Goal: Information Seeking & Learning: Check status

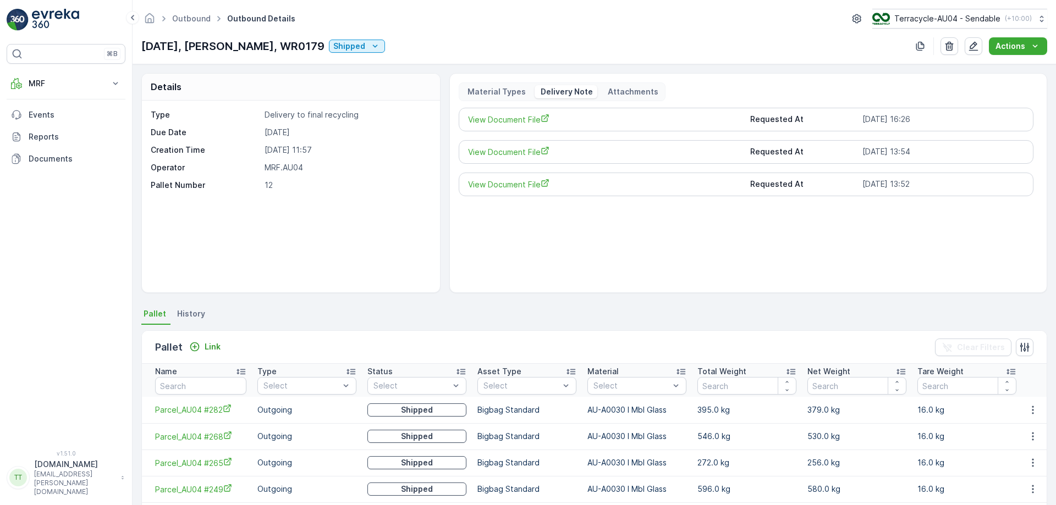
click at [81, 68] on div "⌘B MRF Insights TerraCycle Inbound Pallet Process Outbound Envanter Materials A…" at bounding box center [66, 240] width 119 height 393
click at [72, 83] on p "MRF" at bounding box center [66, 83] width 75 height 11
click at [74, 145] on link "Process" at bounding box center [75, 148] width 102 height 15
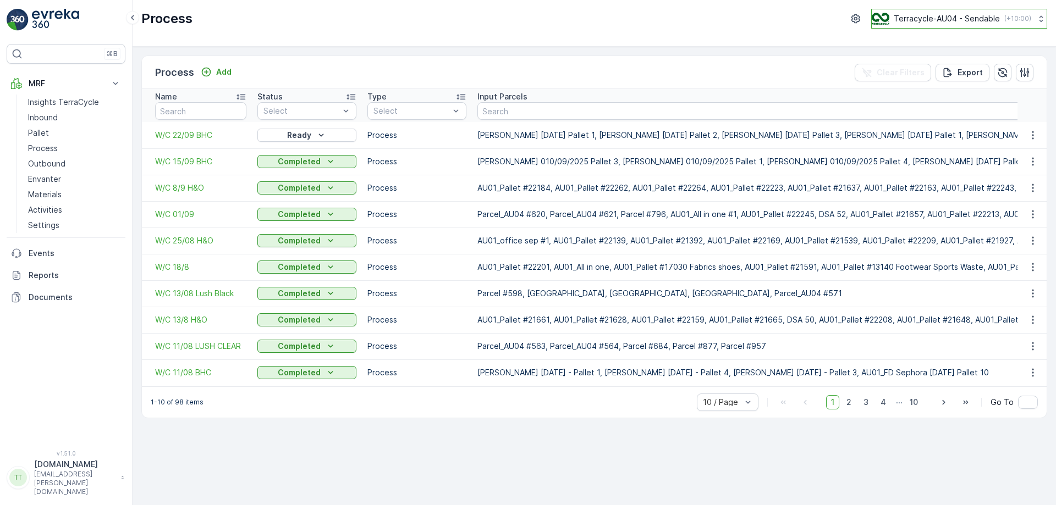
click at [943, 20] on p "Terracycle-AU04 - Sendable" at bounding box center [947, 18] width 106 height 11
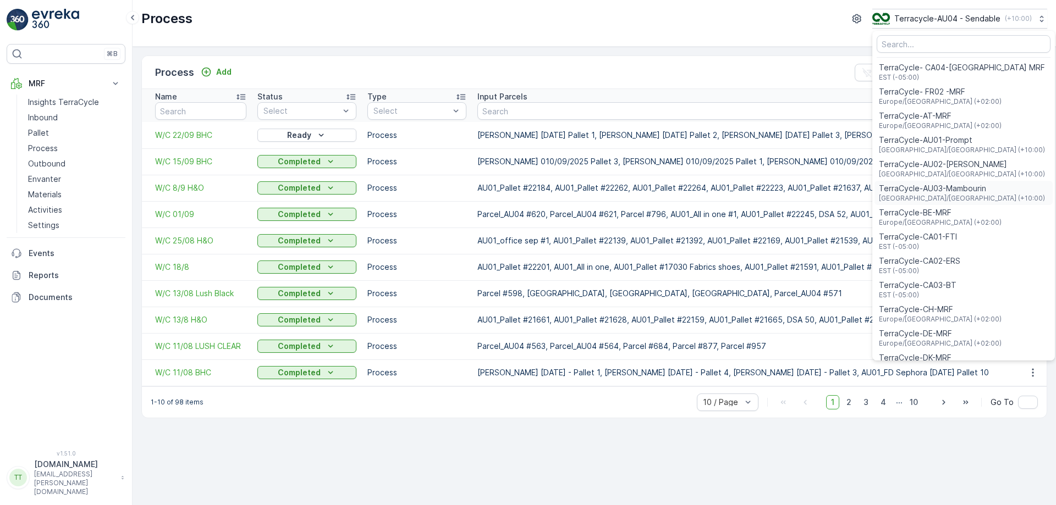
click at [946, 196] on span "[GEOGRAPHIC_DATA]/[GEOGRAPHIC_DATA] (+10:00)" at bounding box center [962, 198] width 166 height 9
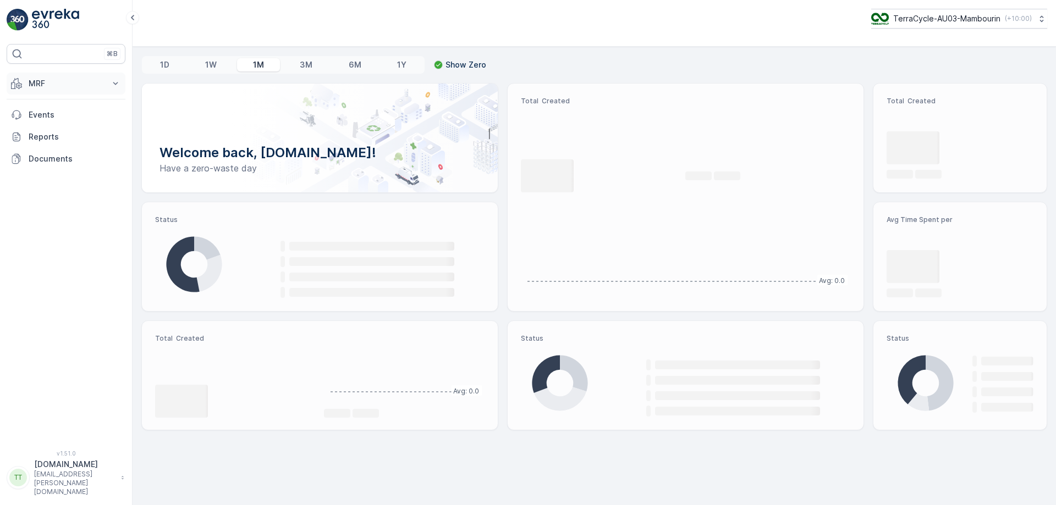
click at [97, 84] on p "MRF" at bounding box center [66, 83] width 75 height 11
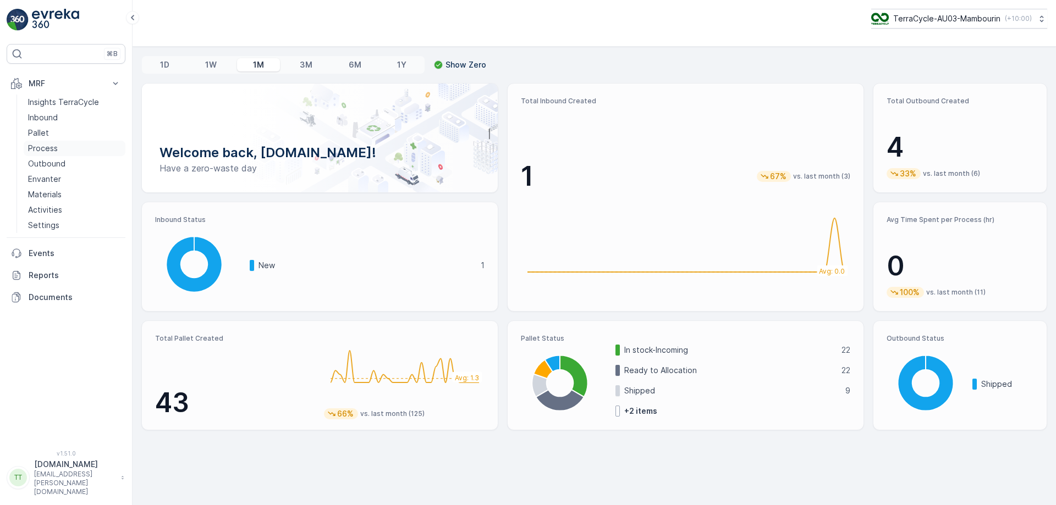
click at [56, 146] on p "Process" at bounding box center [43, 148] width 30 height 11
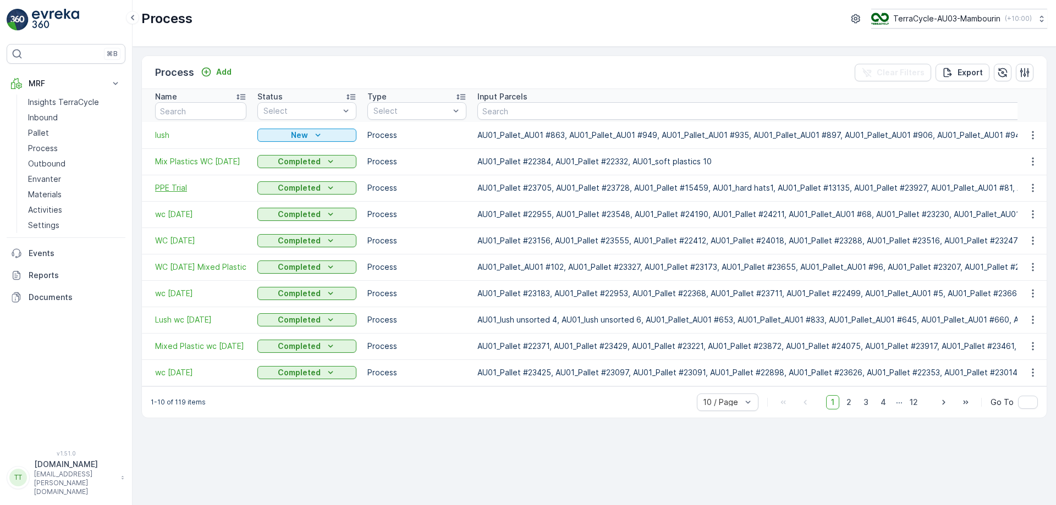
click at [172, 188] on span "PPE Trial" at bounding box center [200, 188] width 91 height 11
click at [162, 139] on span "lush" at bounding box center [200, 135] width 91 height 11
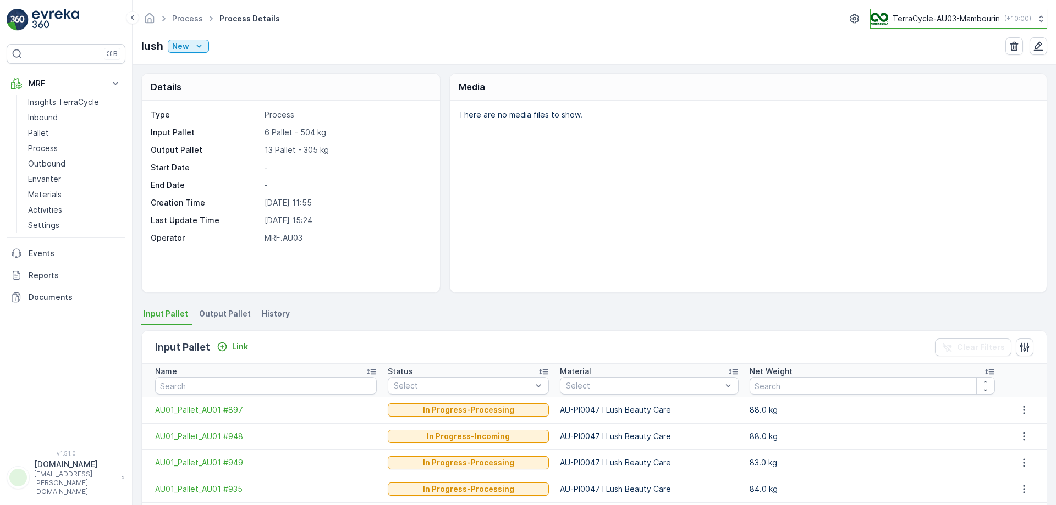
click at [948, 13] on p "TerraCycle-AU03-Mambourin" at bounding box center [946, 18] width 107 height 11
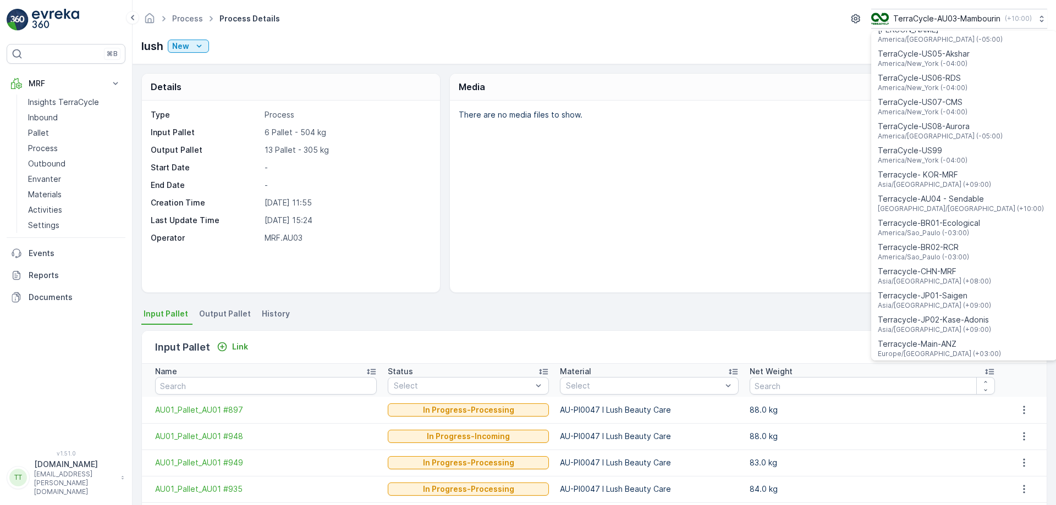
scroll to position [790, 0]
click at [933, 189] on span "Terracycle-AU04 - Sendable" at bounding box center [961, 194] width 166 height 11
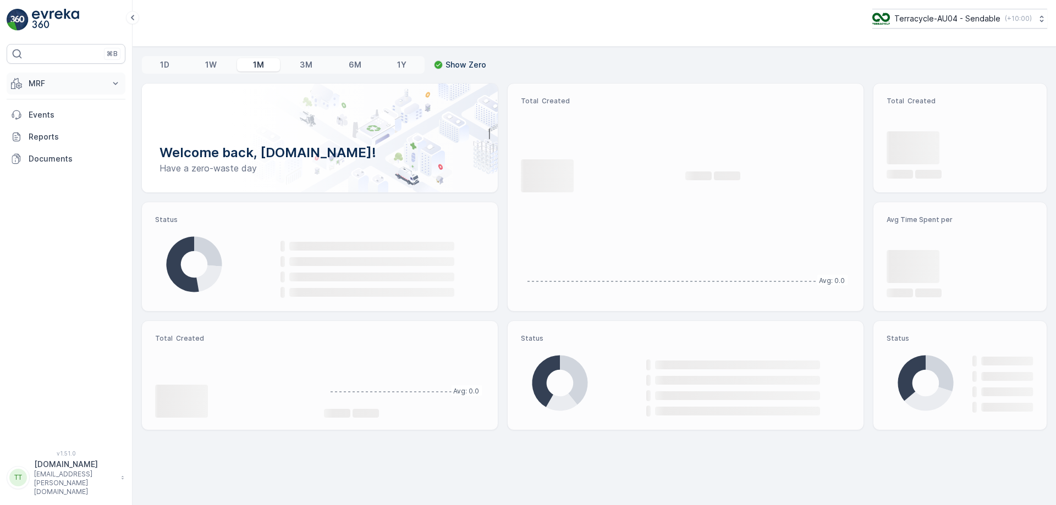
click at [70, 85] on p "MRF" at bounding box center [66, 83] width 75 height 11
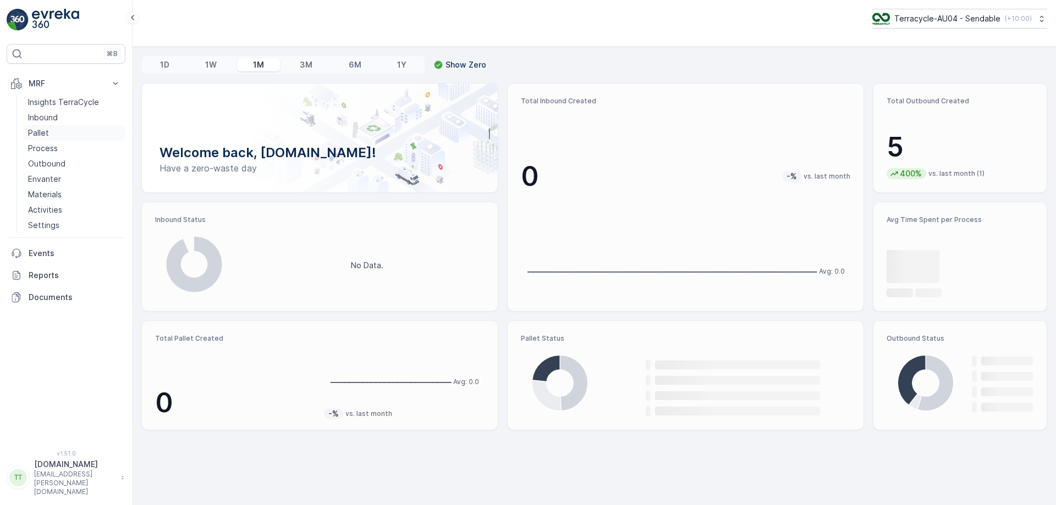
click at [53, 129] on link "Pallet" at bounding box center [75, 132] width 102 height 15
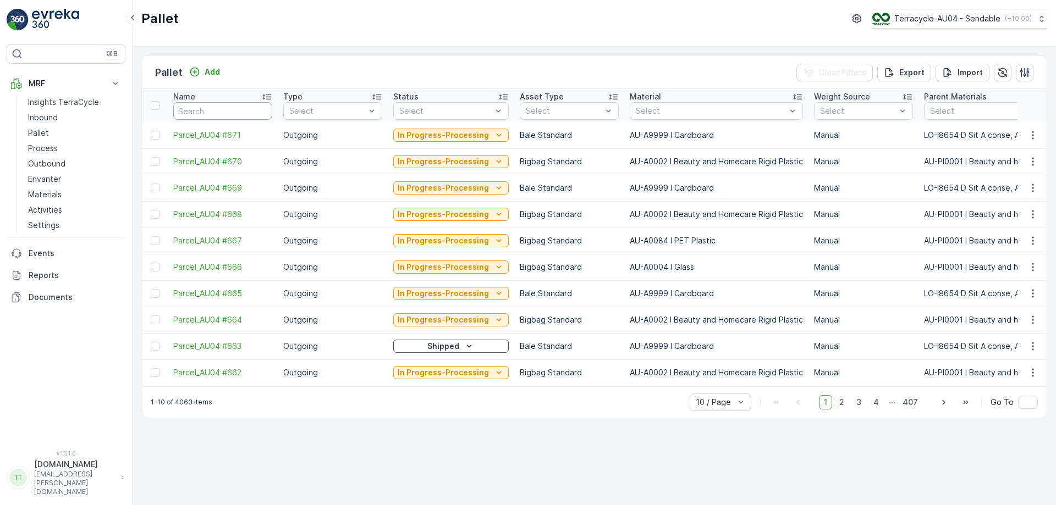
click at [211, 113] on input "text" at bounding box center [222, 111] width 99 height 18
type input "fd"
